Goal: Book appointment/travel/reservation

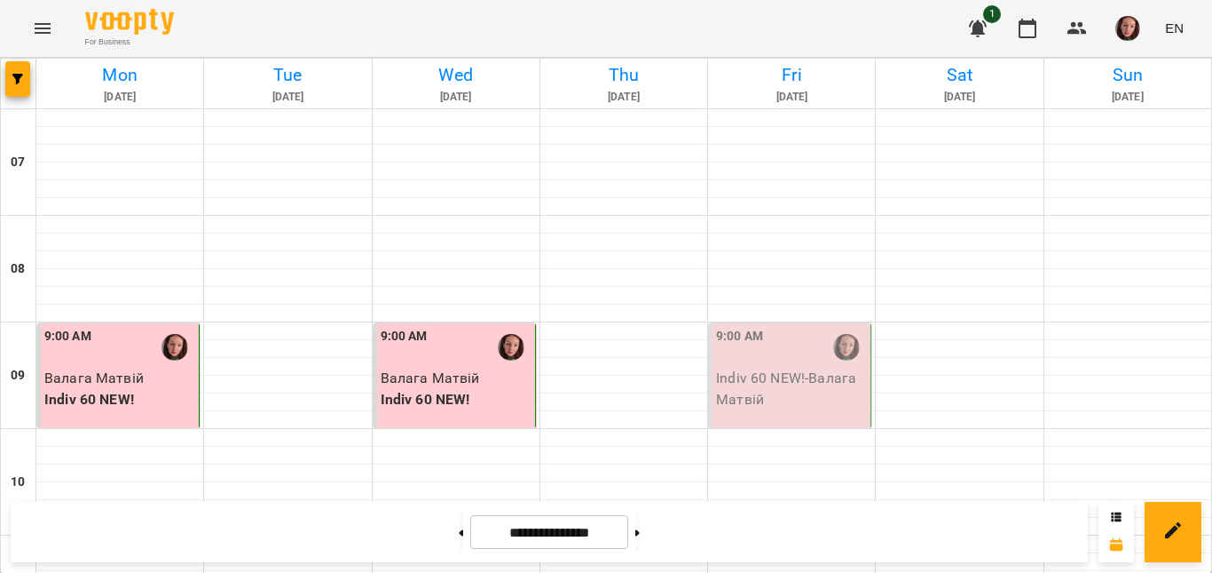
scroll to position [799, 0]
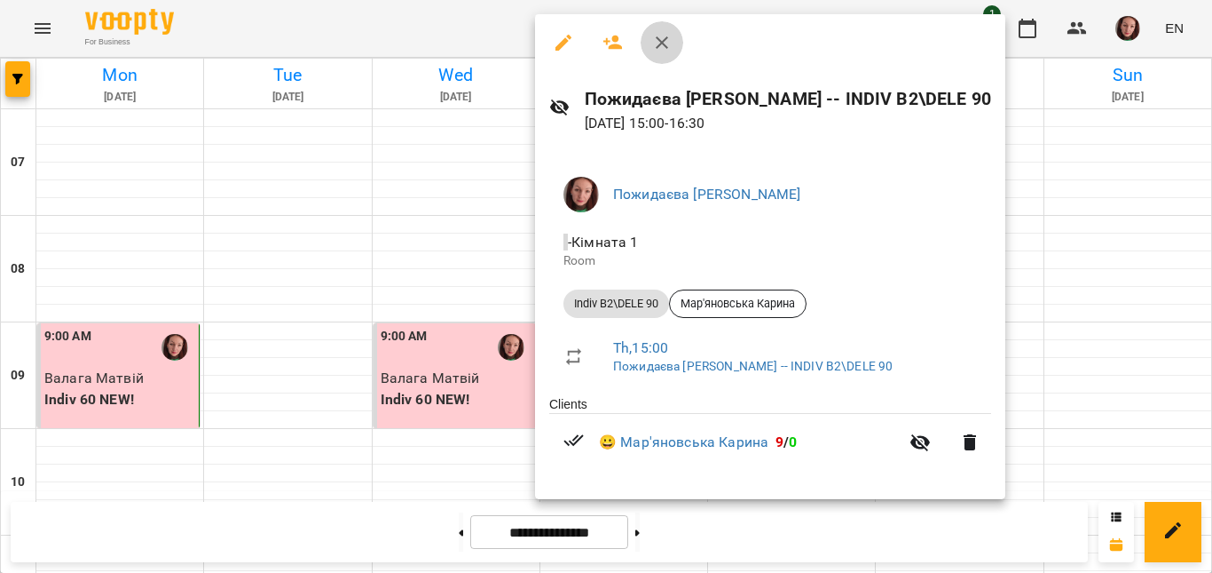
click at [664, 44] on icon "button" at bounding box center [662, 42] width 12 height 12
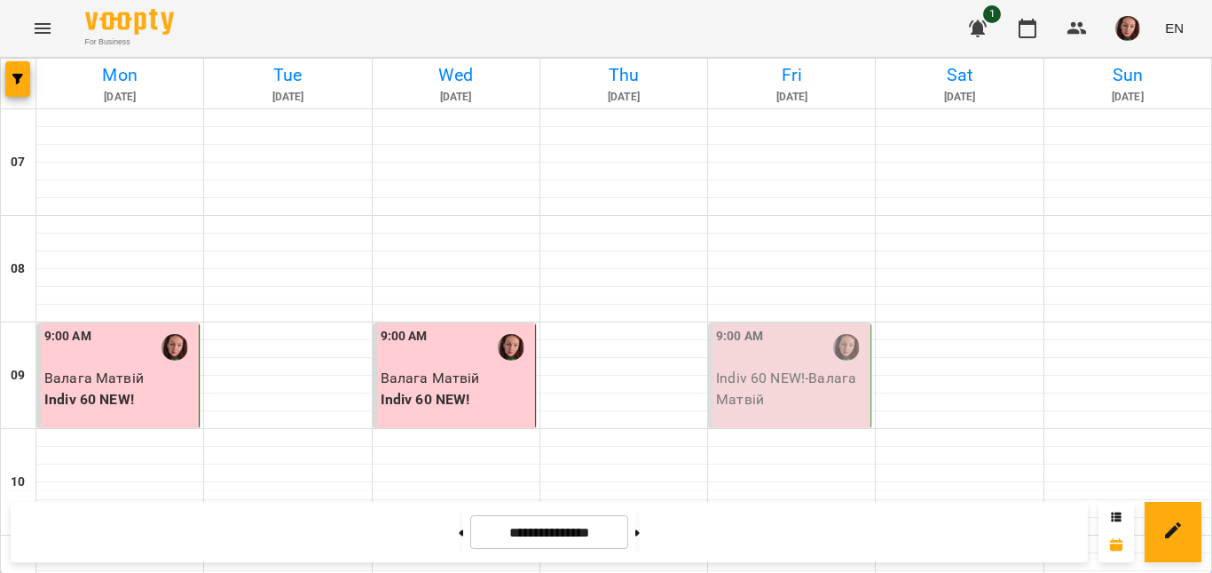
scroll to position [1321, 0]
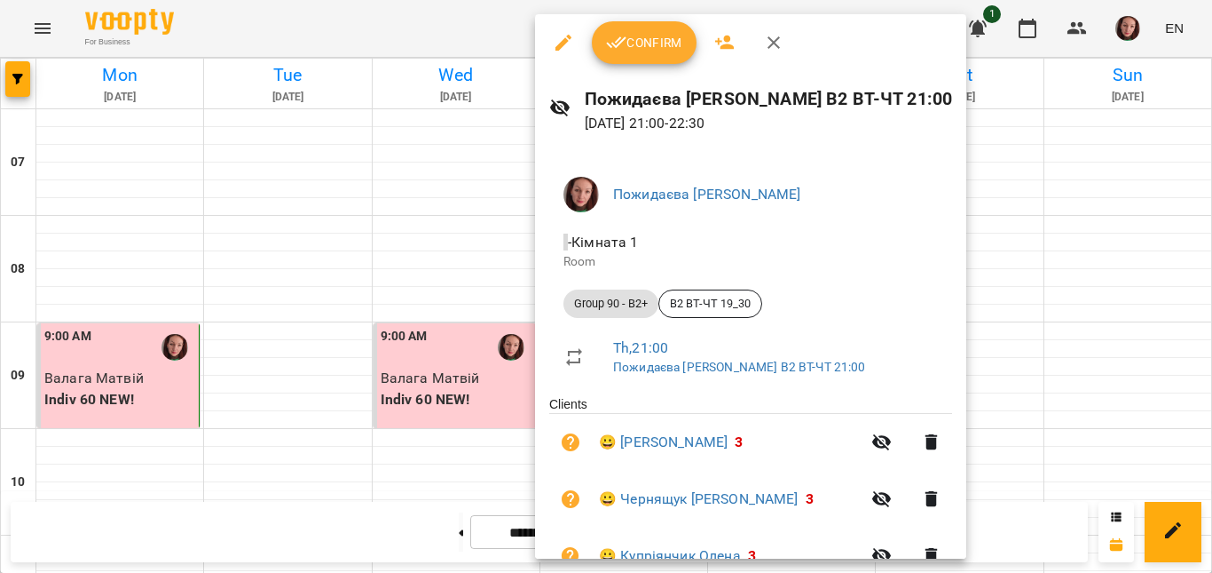
click at [615, 45] on icon "button" at bounding box center [616, 42] width 21 height 21
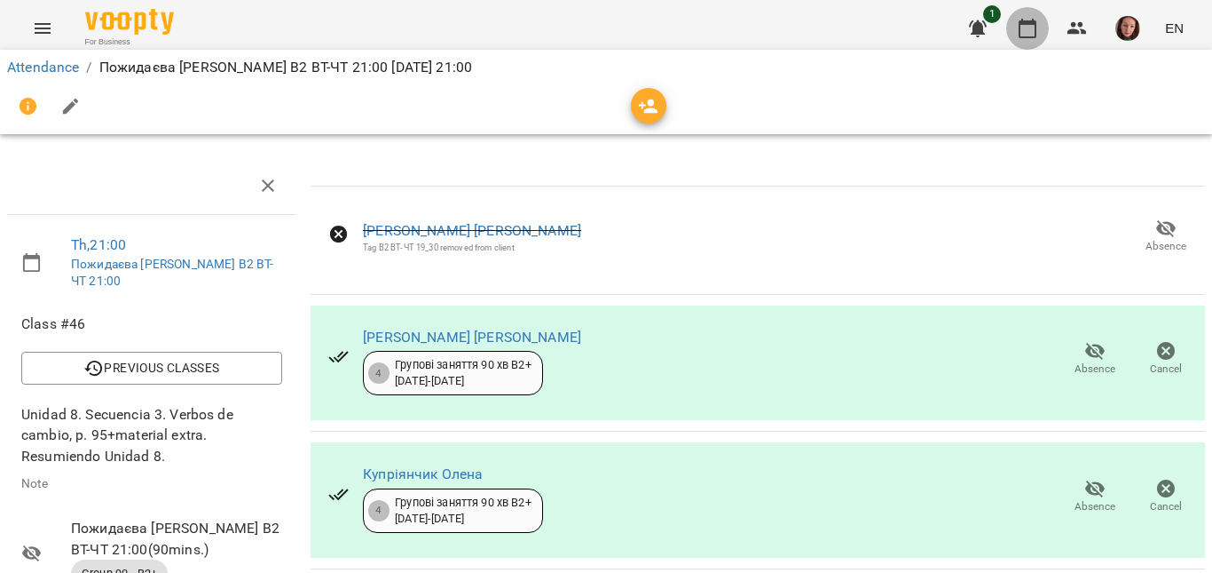
click at [1035, 33] on icon "button" at bounding box center [1027, 28] width 21 height 21
